Goal: Task Accomplishment & Management: Use online tool/utility

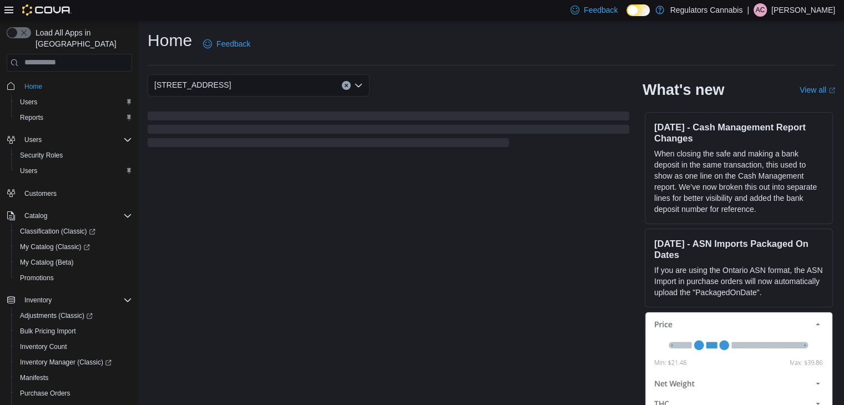
scroll to position [156, 0]
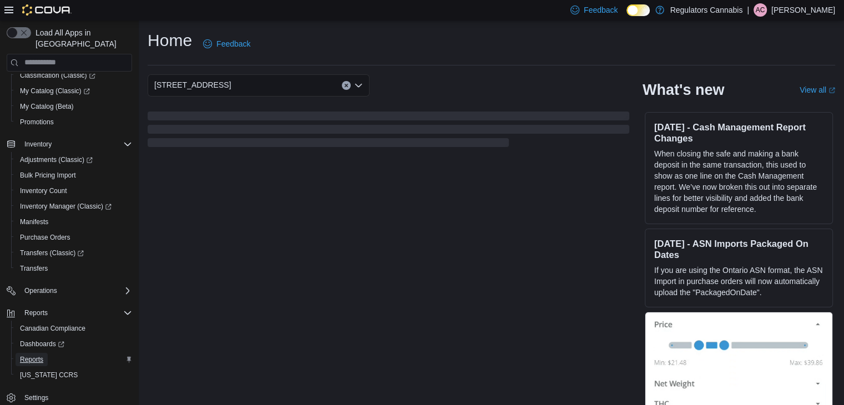
click at [37, 355] on span "Reports" at bounding box center [31, 359] width 23 height 9
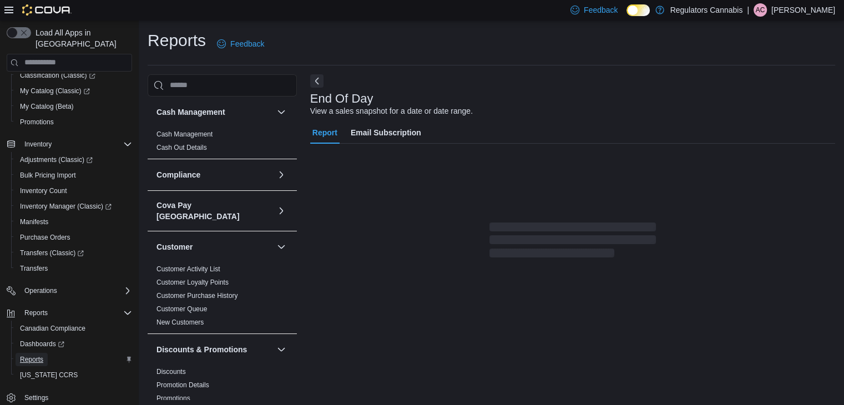
scroll to position [4, 0]
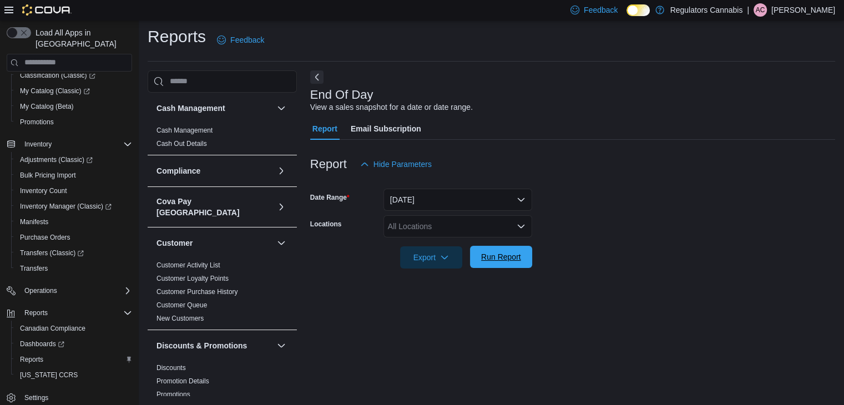
click at [519, 260] on span "Run Report" at bounding box center [501, 256] width 40 height 11
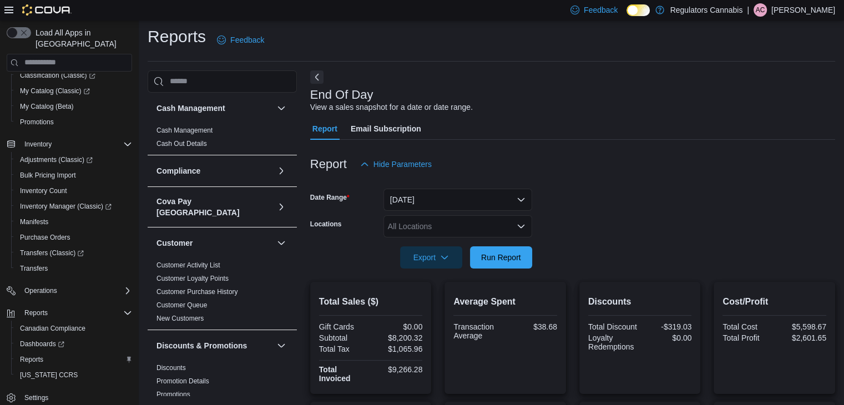
scroll to position [371, 0]
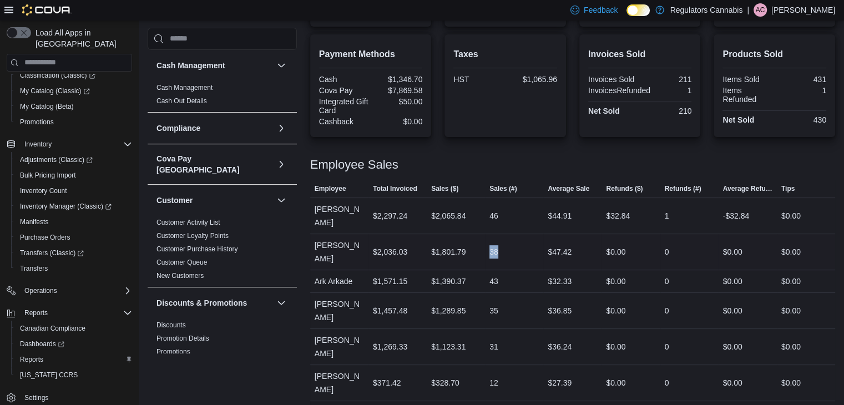
drag, startPoint x: 504, startPoint y: 250, endPoint x: 479, endPoint y: 251, distance: 24.5
click at [479, 251] on tr "Employee [PERSON_NAME] Total Invoiced $2,036.03 Sales ($) $1,801.79 Sales (#) 3…" at bounding box center [572, 251] width 525 height 36
click at [586, 250] on div "$47.42" at bounding box center [572, 252] width 58 height 22
